Goal: Transaction & Acquisition: Purchase product/service

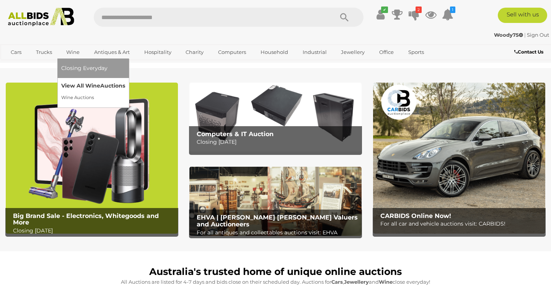
click at [80, 84] on link "View All Wine Auctions" at bounding box center [93, 86] width 64 height 12
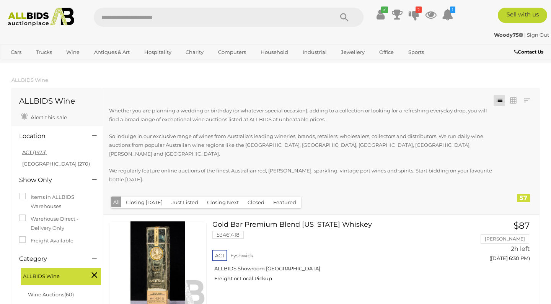
click at [35, 152] on link "ACT (1473)" at bounding box center [34, 152] width 24 height 6
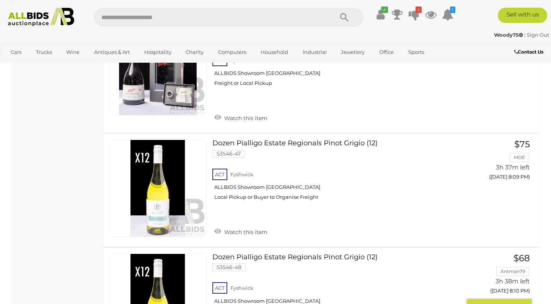
scroll to position [5852, 0]
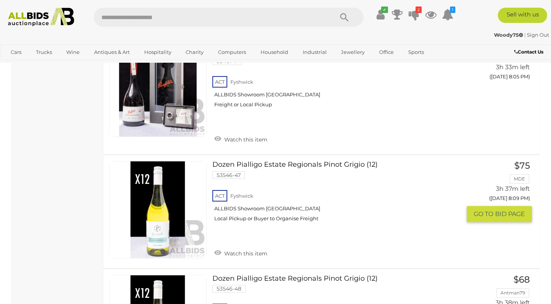
click at [318, 161] on link "Dozen Pialligo Estate Regionals Pinot Grigio (12) 53546-47 ACT Fyshwick" at bounding box center [339, 194] width 243 height 67
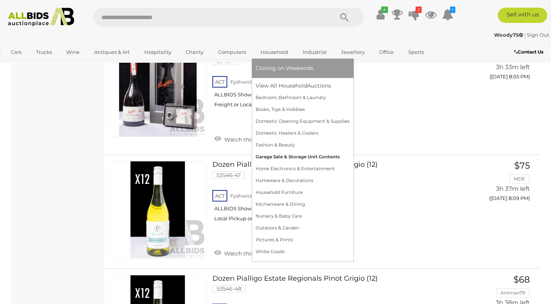
click at [291, 157] on link "Garage Sale & Storage Unit Contents" at bounding box center [303, 157] width 94 height 12
click at [277, 52] on link "Household" at bounding box center [275, 52] width 38 height 13
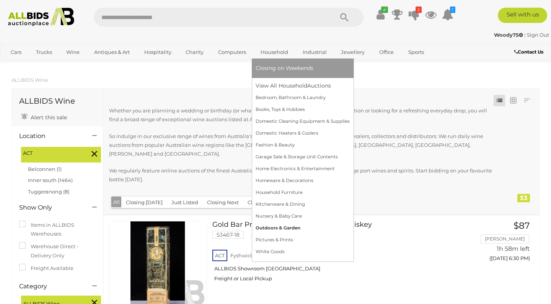
click at [272, 227] on link "Outdoors & Garden" at bounding box center [303, 228] width 94 height 12
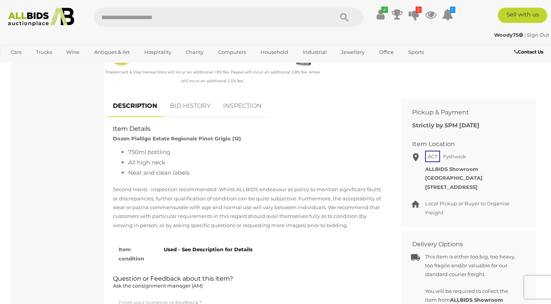
scroll to position [270, 0]
click at [186, 101] on link "BID HISTORY" at bounding box center [190, 105] width 52 height 23
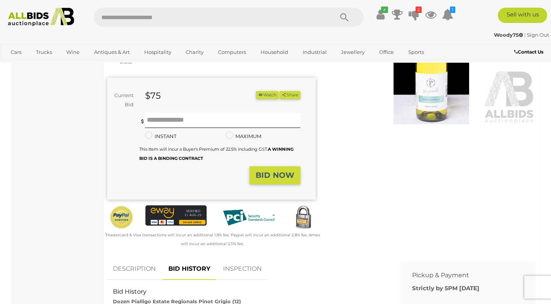
scroll to position [105, 0]
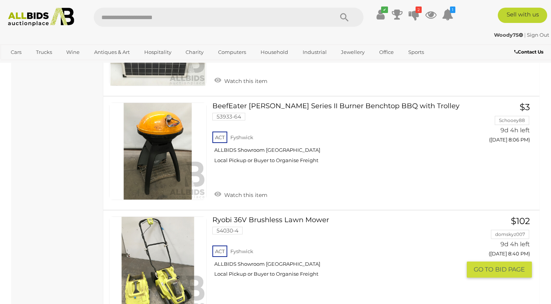
scroll to position [1751, 0]
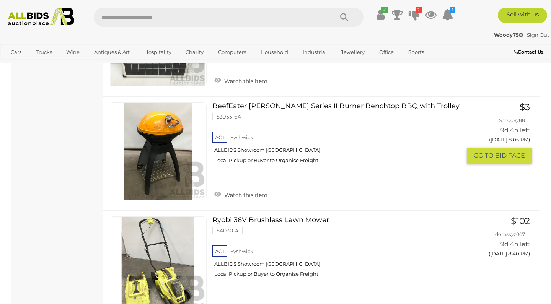
click at [277, 103] on link "BeefEater Bugg Series II Burner Benchtop BBQ with Trolley 53933-64 ACT Fyshwick" at bounding box center [339, 136] width 243 height 67
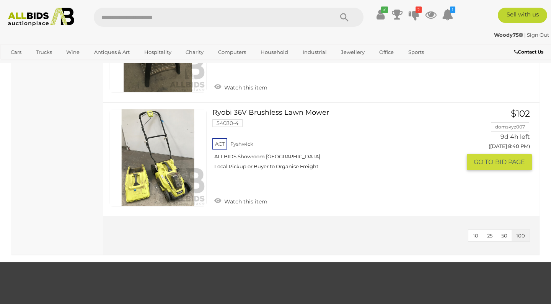
scroll to position [1857, 0]
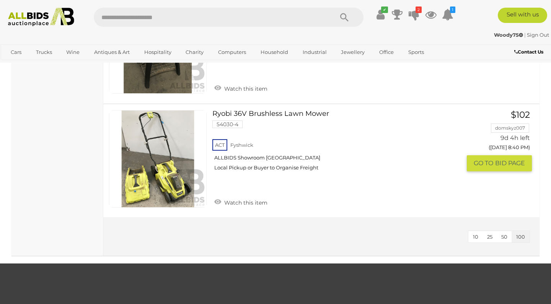
click at [268, 110] on link "Ryobi 36V Brushless Lawn Mower 54030-4 ACT Fyshwick ALLBIDS Showroom Fyshwick" at bounding box center [339, 143] width 243 height 67
click at [44, 17] on img at bounding box center [41, 17] width 74 height 19
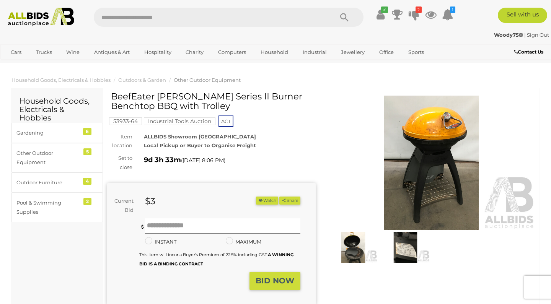
click at [354, 243] on img at bounding box center [353, 247] width 48 height 31
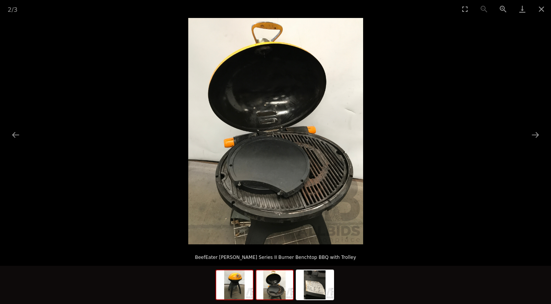
click at [240, 284] on img at bounding box center [234, 285] width 37 height 29
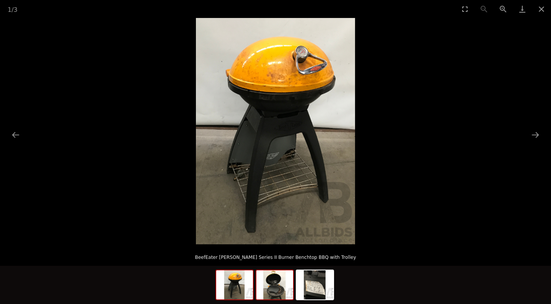
click at [277, 284] on img at bounding box center [274, 285] width 37 height 29
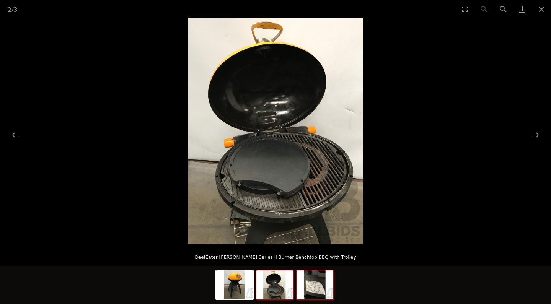
click at [321, 287] on img at bounding box center [315, 285] width 37 height 29
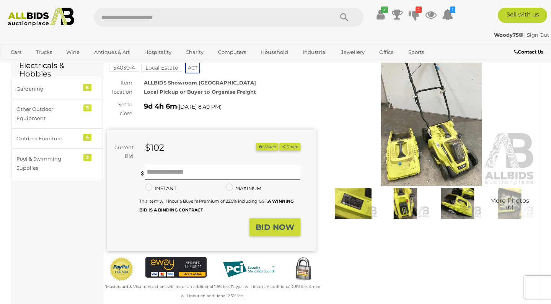
scroll to position [34, 0]
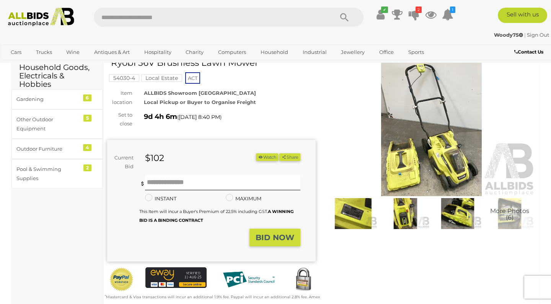
click at [425, 171] on img at bounding box center [431, 129] width 209 height 134
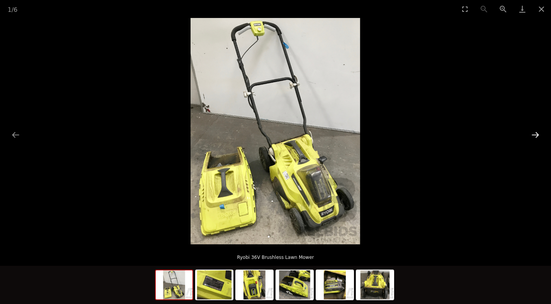
click at [535, 137] on button "Next slide" at bounding box center [535, 134] width 16 height 15
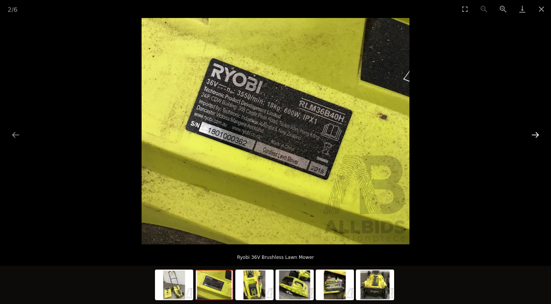
click at [535, 134] on button "Next slide" at bounding box center [535, 134] width 16 height 15
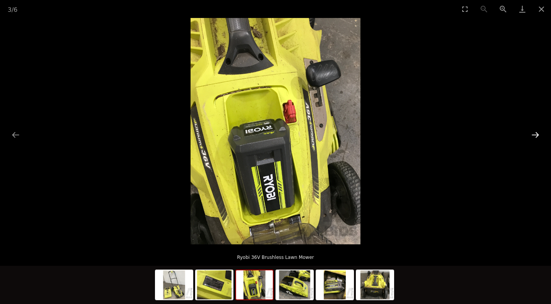
click at [535, 134] on button "Next slide" at bounding box center [535, 134] width 16 height 15
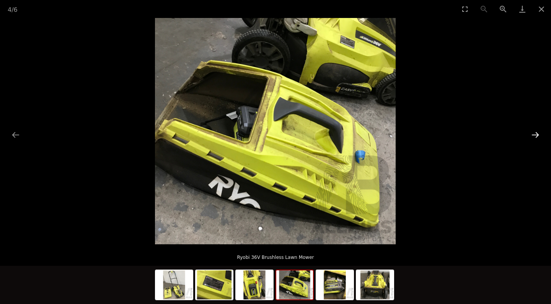
click at [535, 134] on button "Next slide" at bounding box center [535, 134] width 16 height 15
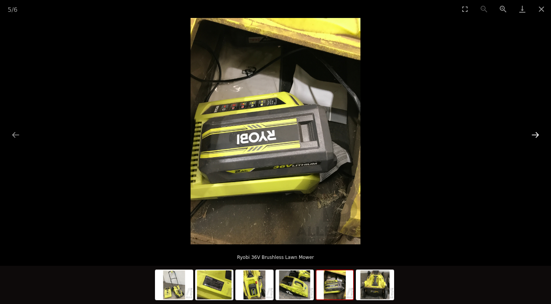
click at [535, 134] on button "Next slide" at bounding box center [535, 134] width 16 height 15
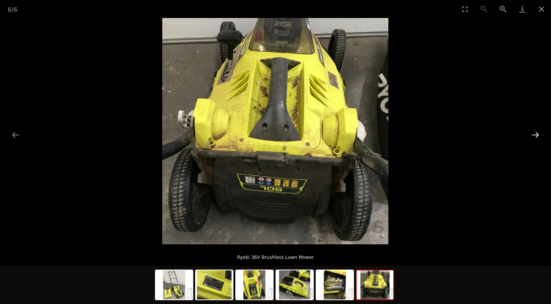
click at [535, 134] on button "Next slide" at bounding box center [535, 134] width 16 height 15
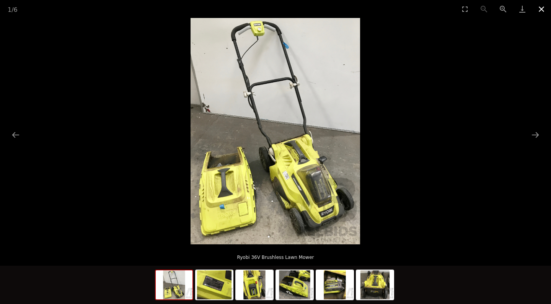
click at [543, 11] on button "Close gallery" at bounding box center [541, 9] width 19 height 18
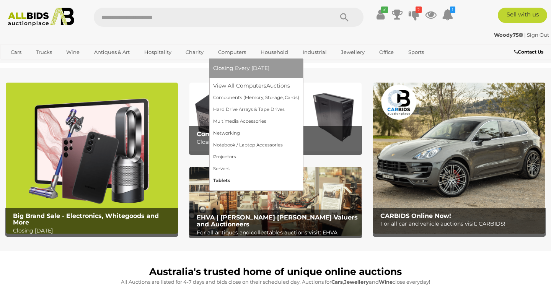
click at [222, 181] on link "Tablets" at bounding box center [256, 181] width 86 height 12
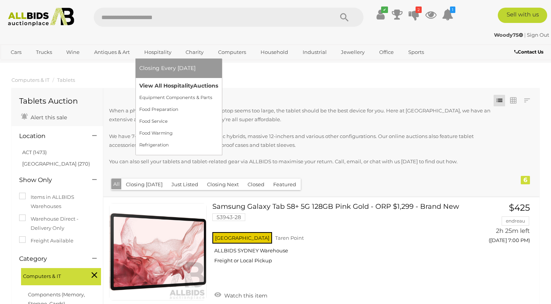
click at [164, 86] on link "View All Hospitality Auctions" at bounding box center [178, 86] width 79 height 12
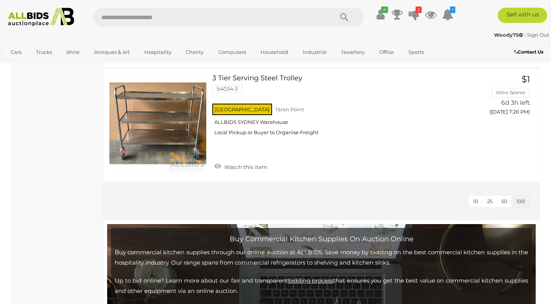
scroll to position [2862, 0]
click at [130, 18] on input "text" at bounding box center [210, 17] width 232 height 19
type input "******"
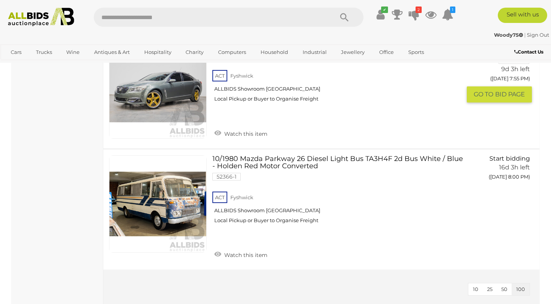
scroll to position [896, 0]
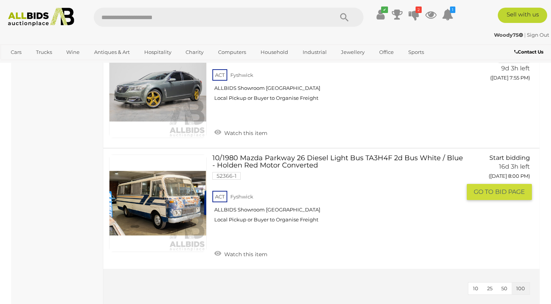
click at [283, 157] on link "10/1980 Mazda Parkway 26 Diesel Light Bus TA3H4F 2d Bus White / Blue - Holden R…" at bounding box center [339, 192] width 243 height 75
click at [166, 20] on input "text" at bounding box center [210, 17] width 232 height 19
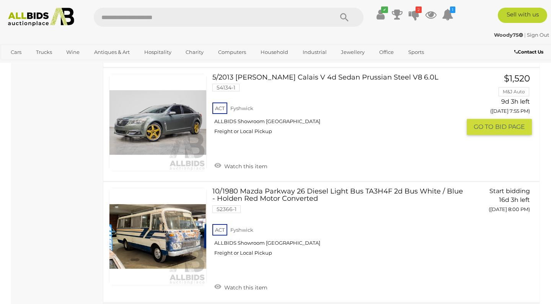
scroll to position [821, 0]
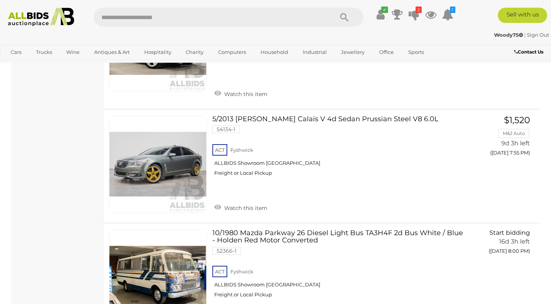
click at [191, 18] on input "text" at bounding box center [210, 17] width 232 height 19
type input "******"
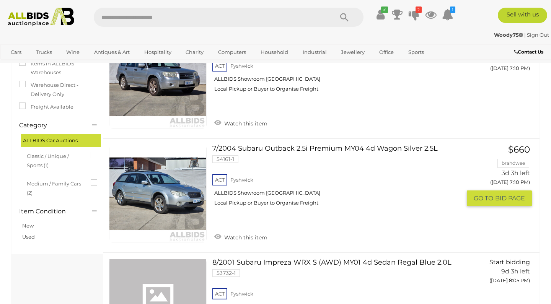
scroll to position [93, 0]
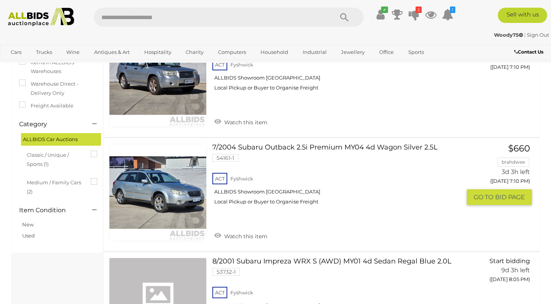
click at [277, 148] on link "7/2004 Subaru Outback 2.5i Premium MY04 4d Wagon Silver 2.5L 54161-1 ACT [GEOGR…" at bounding box center [339, 177] width 243 height 67
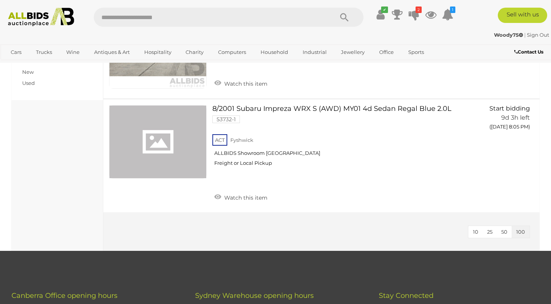
scroll to position [204, 0]
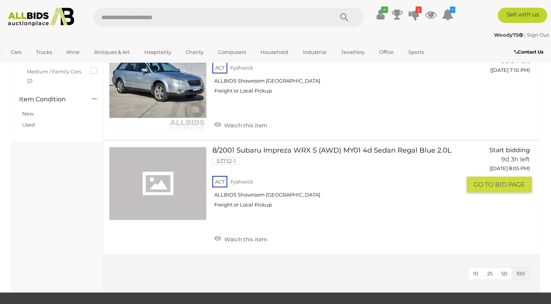
click at [316, 148] on link "8/2001 Subaru Impreza WRX S (AWD) MY01 4d Sedan Regal Blue 2.0L 53732-1 ACT [GE…" at bounding box center [339, 180] width 243 height 67
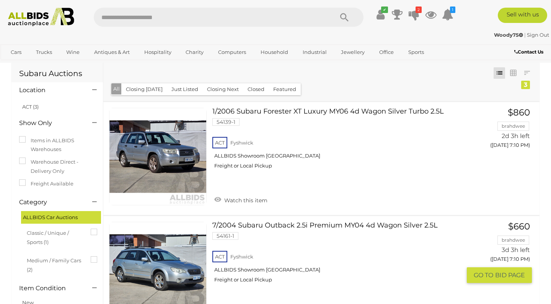
scroll to position [14, 0]
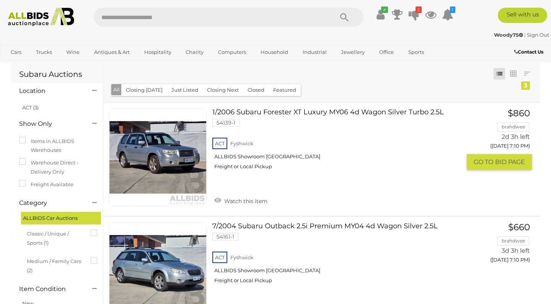
click at [294, 111] on link "1/2006 Subaru Forester XT Luxury MY06 4d Wagon Silver Turbo 2.5L 54139-1 ACT [G…" at bounding box center [339, 142] width 243 height 67
